Goal: Transaction & Acquisition: Book appointment/travel/reservation

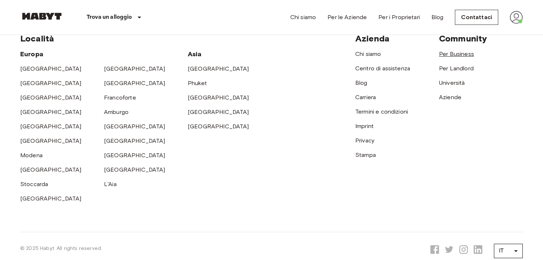
scroll to position [1992, 0]
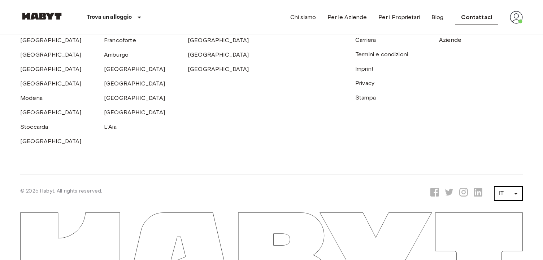
click at [503, 178] on li "EN" at bounding box center [508, 180] width 29 height 13
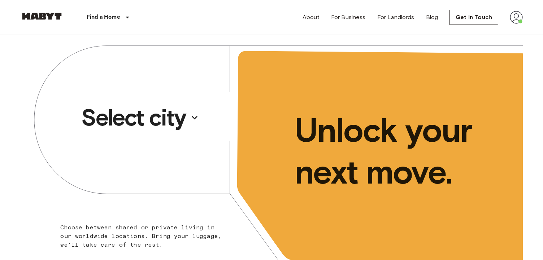
click at [143, 107] on p "Select city" at bounding box center [133, 117] width 105 height 29
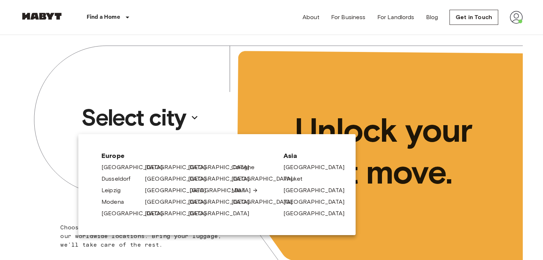
click at [200, 189] on link "[GEOGRAPHIC_DATA]" at bounding box center [224, 190] width 69 height 9
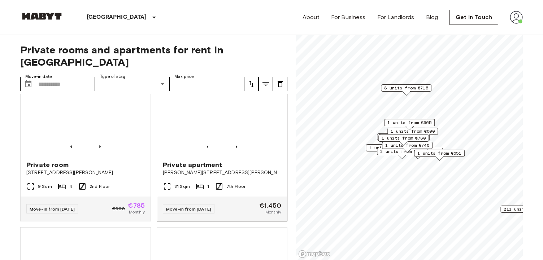
scroll to position [194, 0]
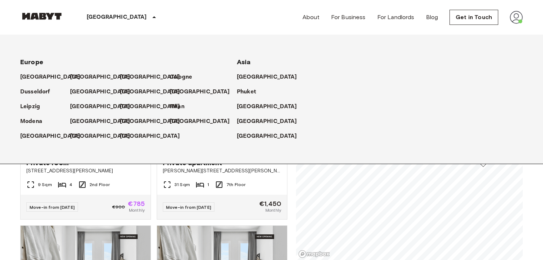
click at [150, 19] on icon at bounding box center [154, 17] width 9 height 9
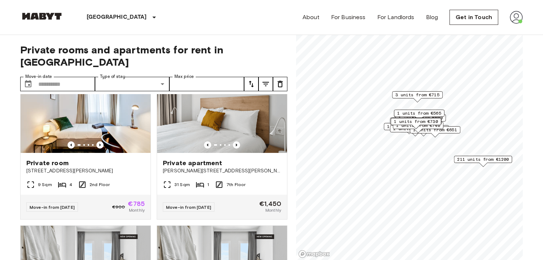
click at [107, 18] on div "[GEOGRAPHIC_DATA]" at bounding box center [123, 17] width 118 height 35
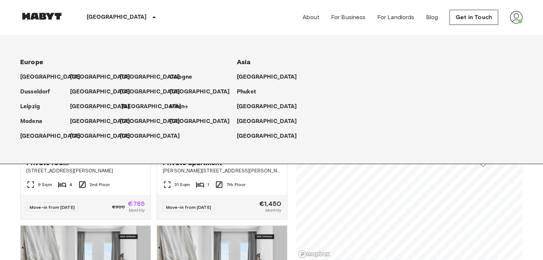
click at [128, 106] on p "[GEOGRAPHIC_DATA]" at bounding box center [151, 107] width 60 height 9
click at [73, 110] on p "[GEOGRAPHIC_DATA]" at bounding box center [102, 107] width 60 height 9
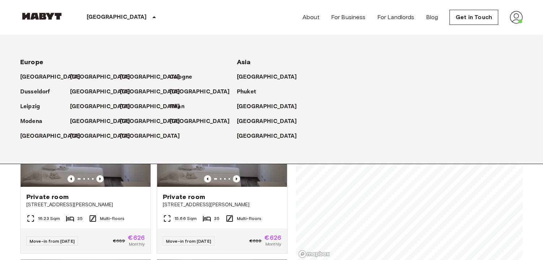
click at [103, 23] on div "[GEOGRAPHIC_DATA]" at bounding box center [123, 17] width 118 height 35
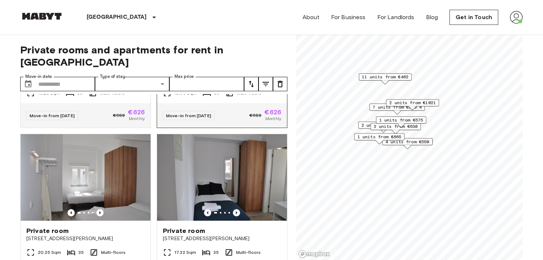
scroll to position [129, 0]
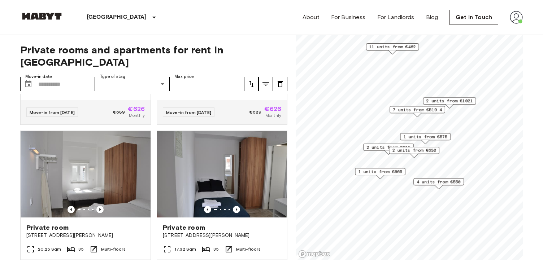
click at [441, 104] on span "2 units from €1021" at bounding box center [450, 101] width 47 height 7
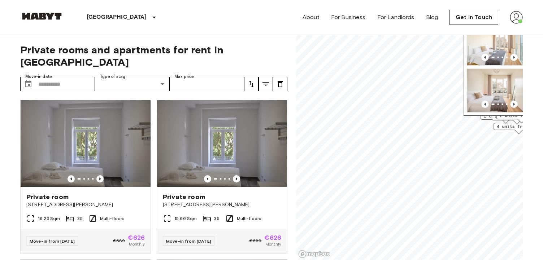
scroll to position [0, 0]
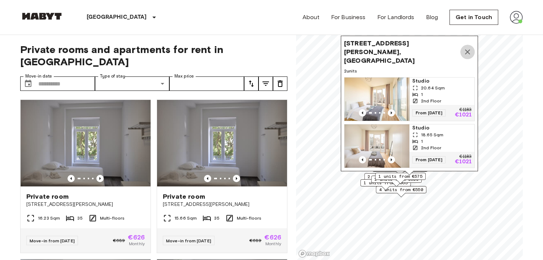
click at [471, 56] on icon "Map marker" at bounding box center [468, 52] width 9 height 9
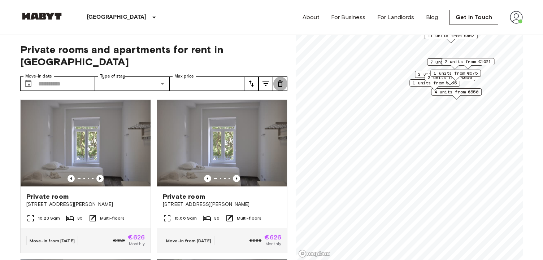
click at [279, 81] on icon "tune" at bounding box center [280, 84] width 5 height 7
click at [252, 81] on icon "tune" at bounding box center [251, 84] width 5 height 7
click at [264, 98] on li "Lowest price" at bounding box center [280, 98] width 72 height 13
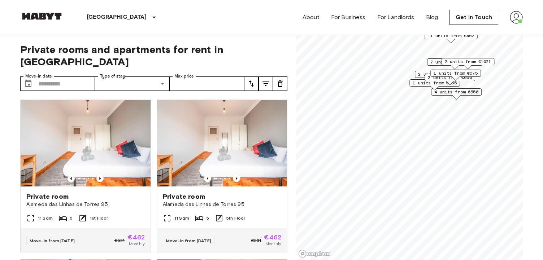
click at [253, 79] on icon "tune" at bounding box center [251, 83] width 9 height 9
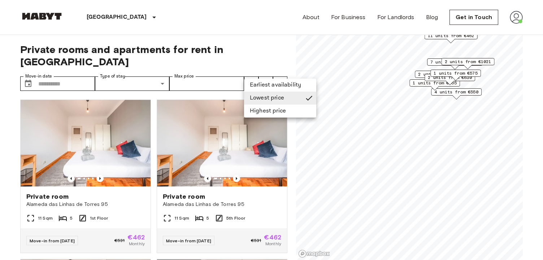
click at [259, 86] on li "Earliest availability" at bounding box center [280, 85] width 72 height 13
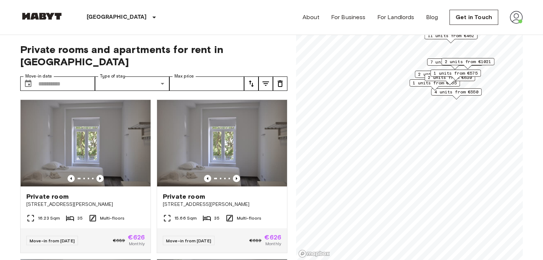
click at [279, 81] on icon "tune" at bounding box center [280, 84] width 5 height 7
click at [272, 77] on button "tune" at bounding box center [266, 84] width 14 height 14
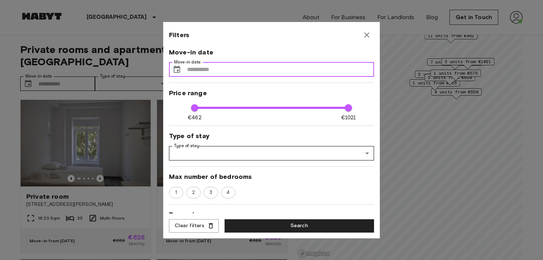
click at [228, 66] on input "Move-in date" at bounding box center [280, 70] width 187 height 14
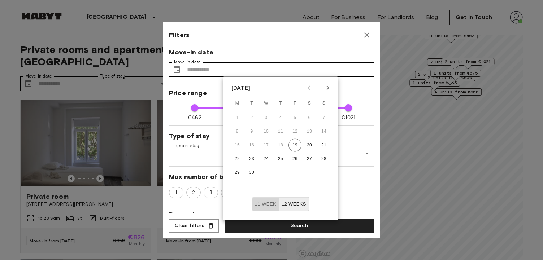
click at [266, 204] on button "±1 week" at bounding box center [265, 205] width 27 height 14
type input "****"
type input "**"
click at [326, 88] on icon "Next month" at bounding box center [328, 88] width 9 height 9
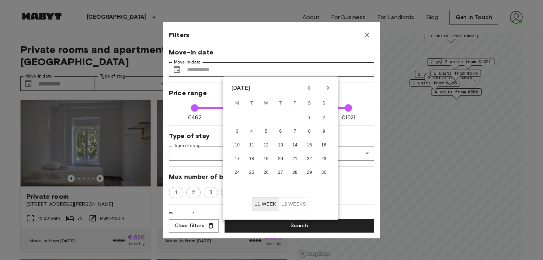
click at [259, 142] on div "10 11 12 13 14 15 16" at bounding box center [281, 145] width 116 height 13
click at [245, 144] on div "10 11 12 13 14 15 16" at bounding box center [281, 145] width 116 height 13
click at [253, 145] on button "11" at bounding box center [251, 145] width 13 height 13
type input "**********"
type input "****"
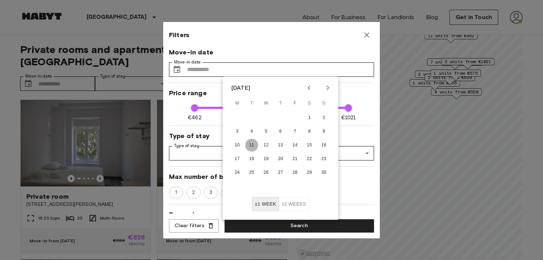
type input "**"
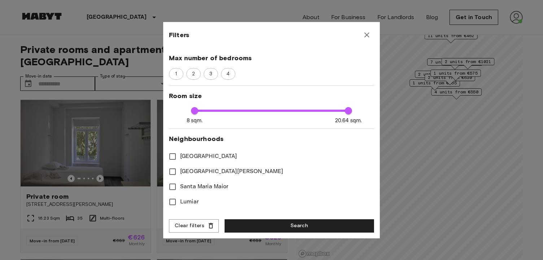
scroll to position [129, 0]
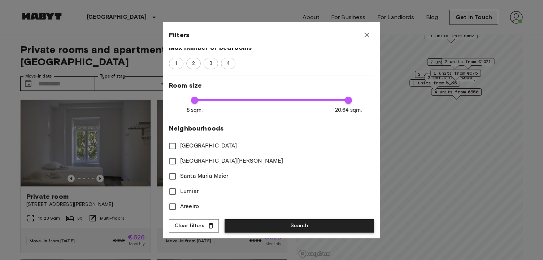
click at [242, 222] on button "Search" at bounding box center [300, 226] width 150 height 13
type input "**********"
